Goal: Information Seeking & Learning: Understand process/instructions

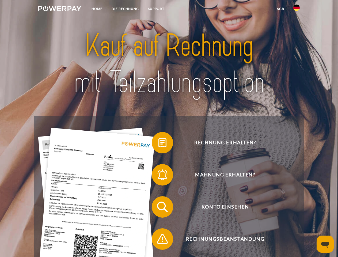
click at [60, 9] on img at bounding box center [59, 8] width 43 height 5
click at [297, 9] on img at bounding box center [296, 8] width 6 height 6
click at [280, 9] on link "agb" at bounding box center [280, 9] width 17 height 10
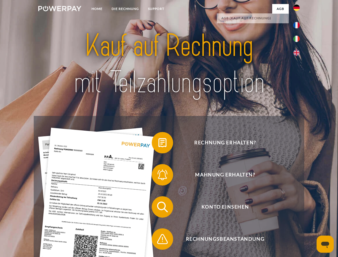
click at [159, 144] on span at bounding box center [154, 142] width 27 height 27
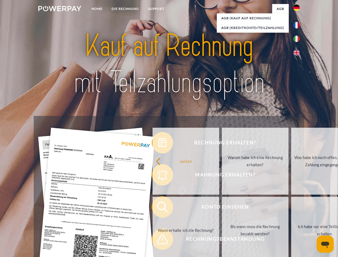
click at [159, 176] on div "Rechnung erhalten? Mahnung erhalten? Konto einsehen" at bounding box center [169, 223] width 270 height 214
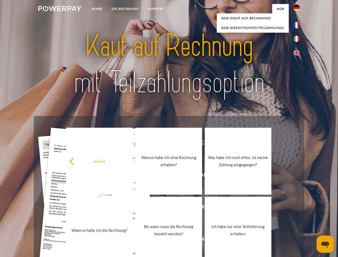
click at [159, 208] on link "Bis wann muss die Rechnung bezahlt werden?" at bounding box center [168, 230] width 67 height 67
click at [159, 240] on span at bounding box center [154, 239] width 27 height 27
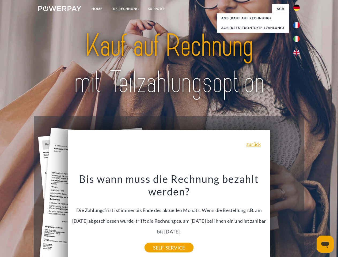
click at [325, 244] on icon "Messaging-Fenster öffnen" at bounding box center [325, 245] width 8 height 6
